Goal: Task Accomplishment & Management: Use online tool/utility

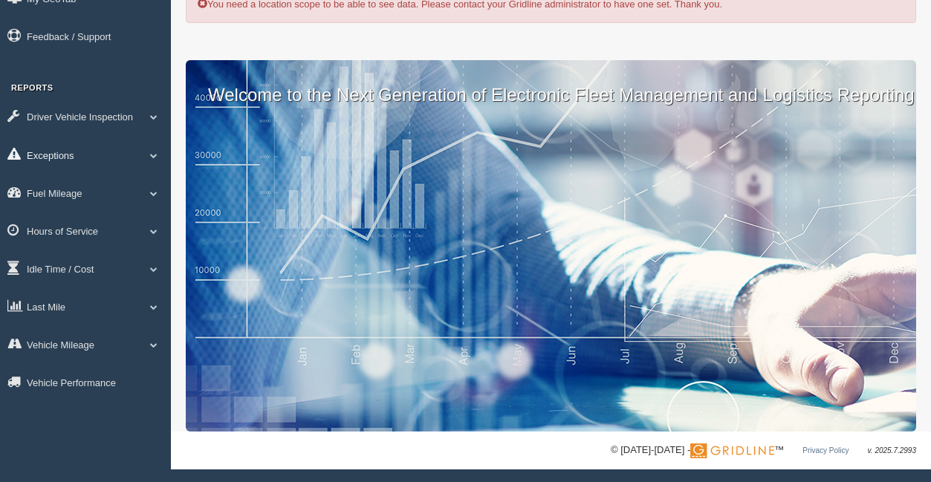
scroll to position [65, 0]
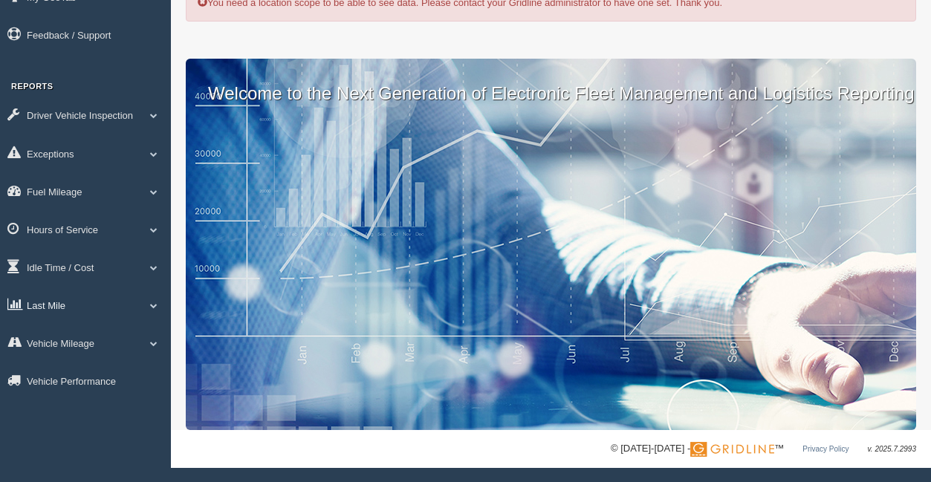
click at [120, 295] on link "Last Mile" at bounding box center [85, 304] width 171 height 33
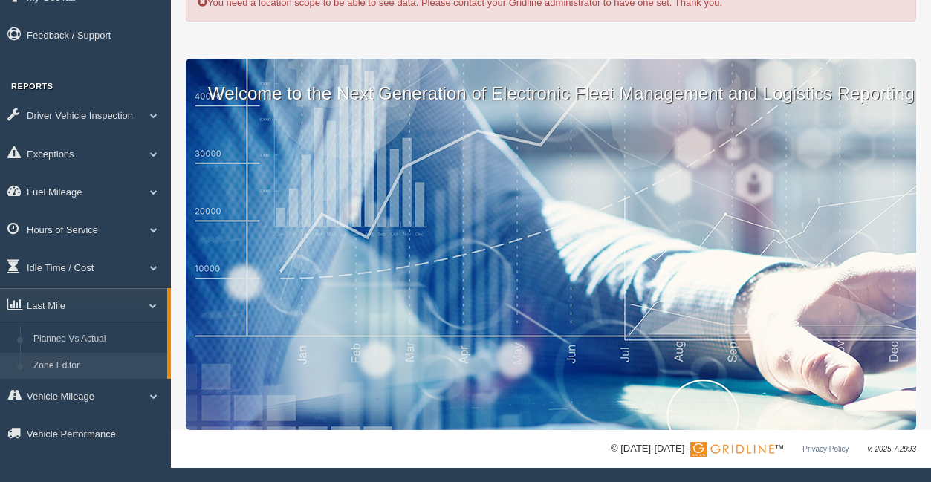
click at [109, 361] on link "Zone Editor" at bounding box center [97, 366] width 140 height 27
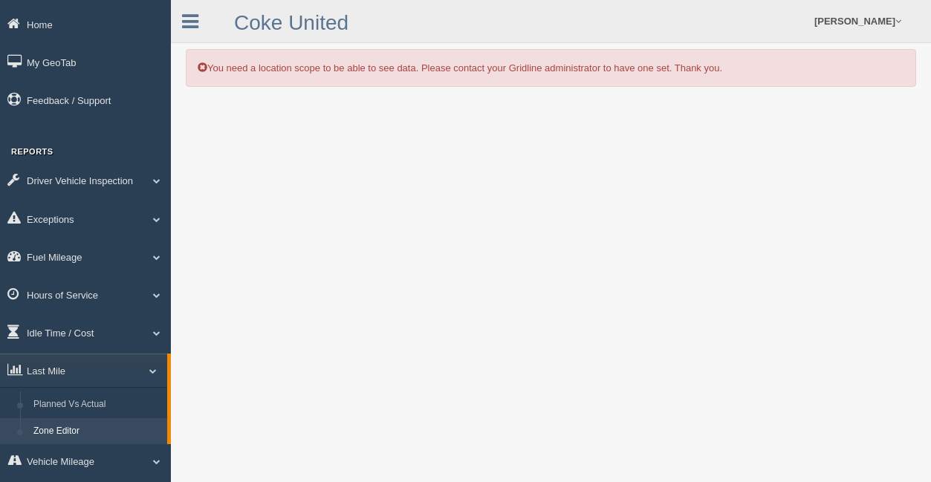
click at [91, 434] on link "Zone Editor" at bounding box center [97, 431] width 140 height 27
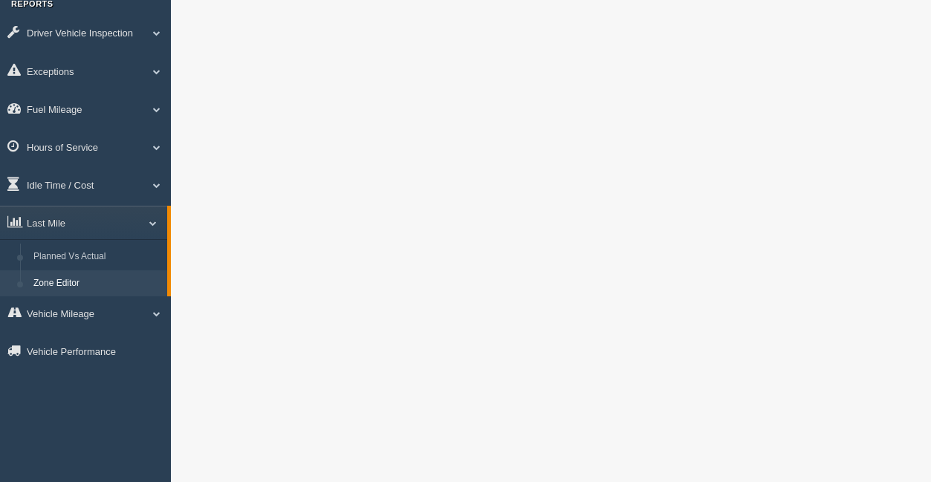
scroll to position [149, 0]
